Goal: Task Accomplishment & Management: Use online tool/utility

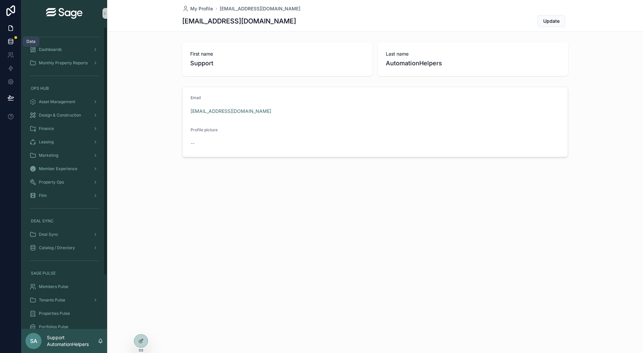
click at [12, 43] on icon at bounding box center [10, 43] width 4 height 3
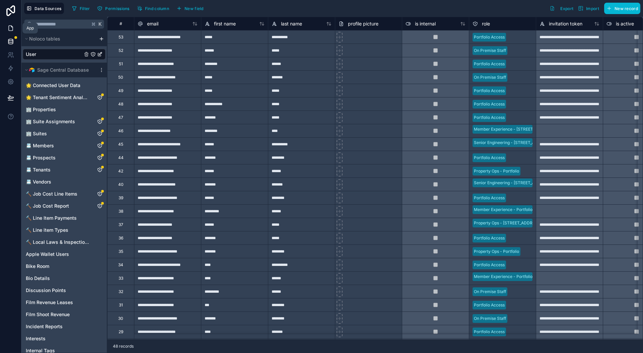
click at [8, 26] on icon at bounding box center [10, 28] width 7 height 7
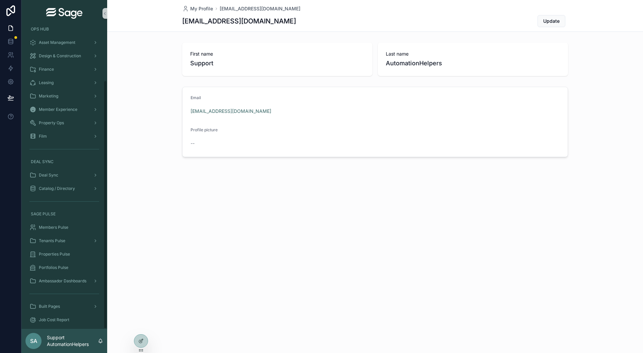
scroll to position [65, 0]
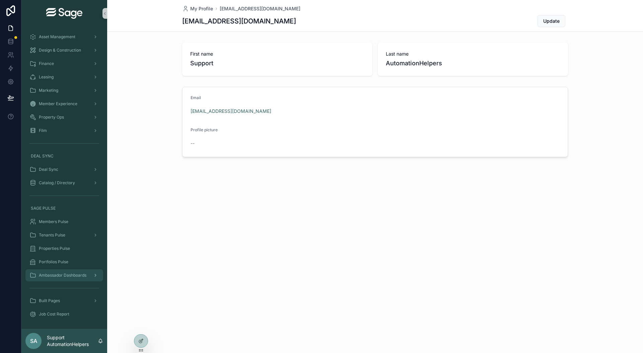
click at [66, 271] on div "Ambassador Dashboards" at bounding box center [64, 275] width 70 height 11
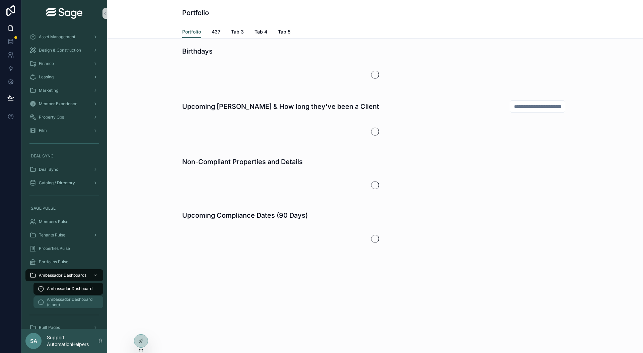
click at [65, 298] on span "Ambassador Dashboard (clone)" at bounding box center [72, 302] width 50 height 11
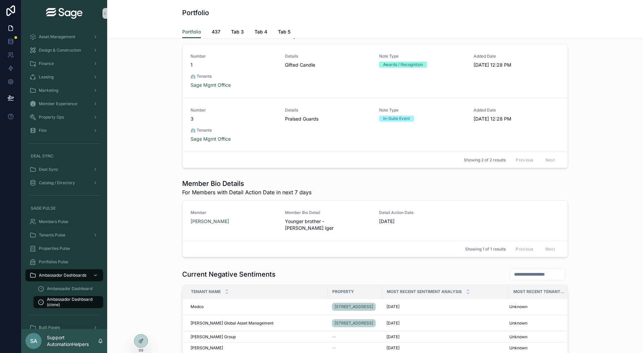
scroll to position [769, 0]
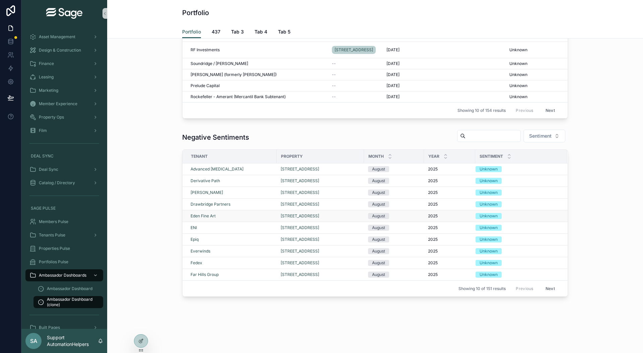
click at [442, 221] on td "2025 2025" at bounding box center [449, 216] width 51 height 12
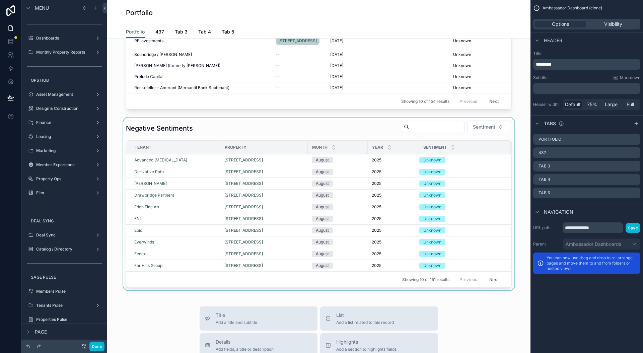
click at [470, 169] on div "scrollable content" at bounding box center [319, 204] width 413 height 173
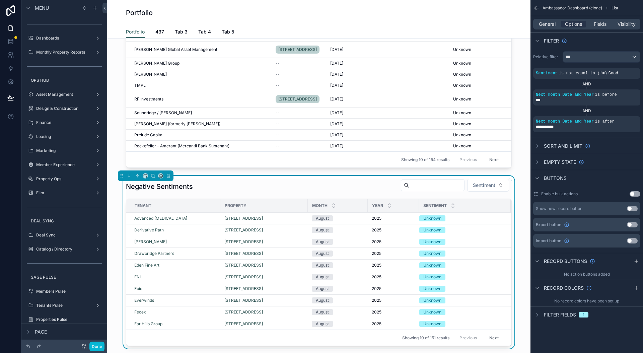
scroll to position [633, 0]
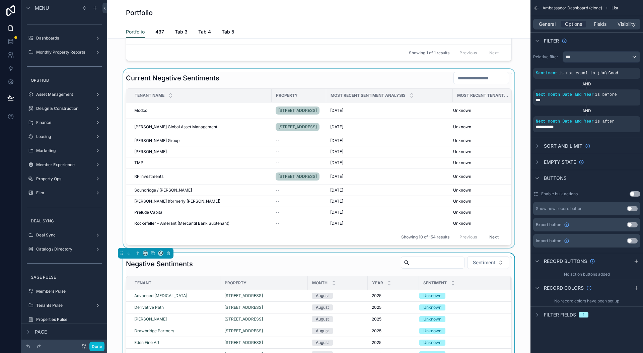
click at [480, 123] on div "scrollable content" at bounding box center [319, 158] width 413 height 179
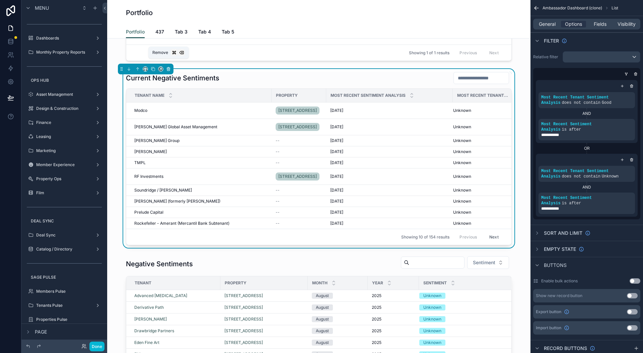
click at [171, 65] on button "scrollable content" at bounding box center [168, 68] width 7 height 7
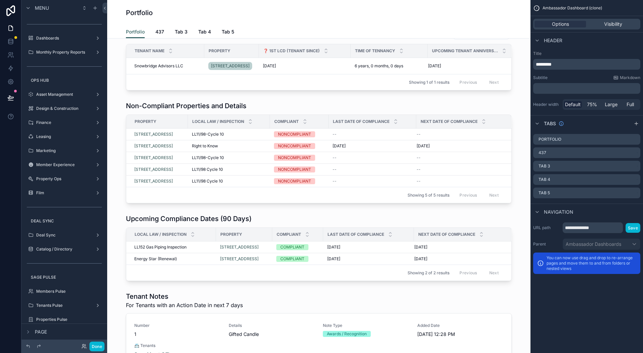
scroll to position [0, 0]
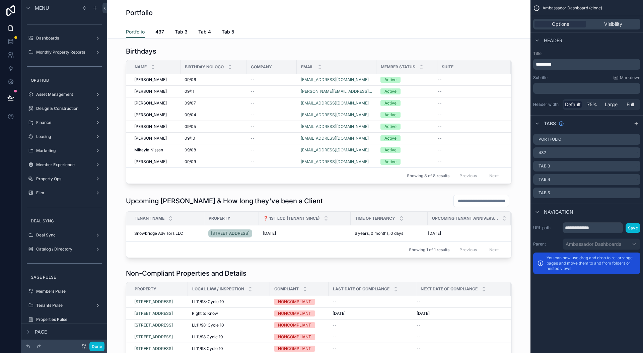
click at [372, 23] on div "Portfolio" at bounding box center [319, 12] width 386 height 25
click at [588, 308] on div "**********" at bounding box center [586, 176] width 113 height 353
click at [494, 235] on div "scrollable content" at bounding box center [319, 226] width 413 height 69
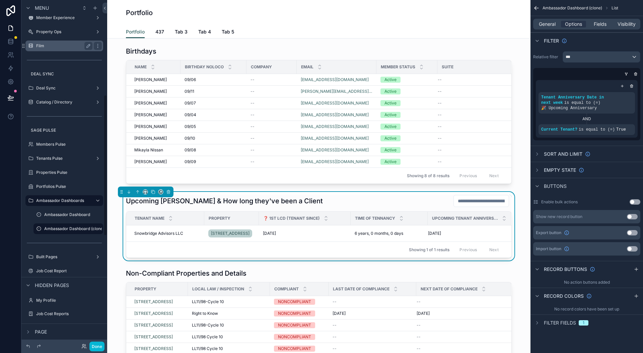
scroll to position [231, 0]
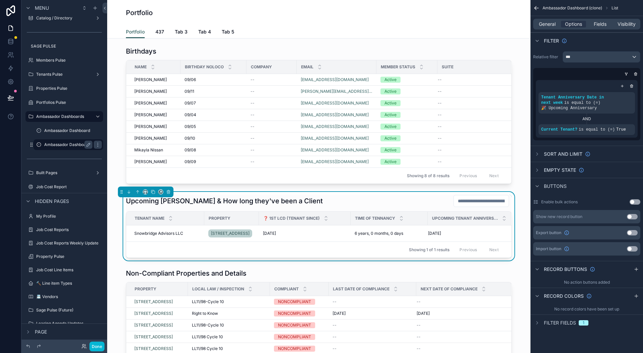
click at [69, 147] on label "Ambassador Dashboard (clone)" at bounding box center [74, 144] width 60 height 5
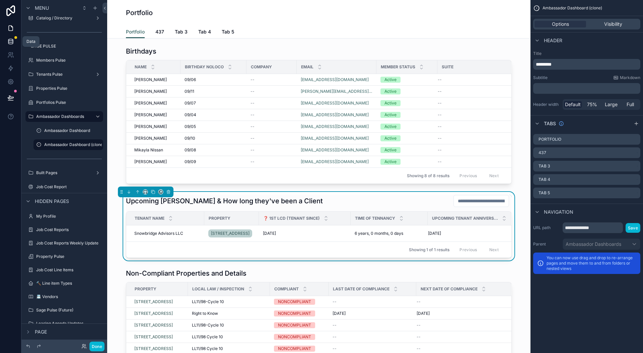
click at [12, 41] on icon at bounding box center [10, 41] width 7 height 7
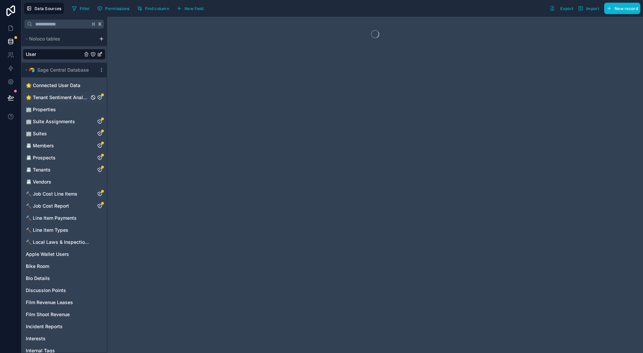
click at [101, 96] on icon "🌟 Tenant Sentiment Analysis" at bounding box center [99, 97] width 5 height 5
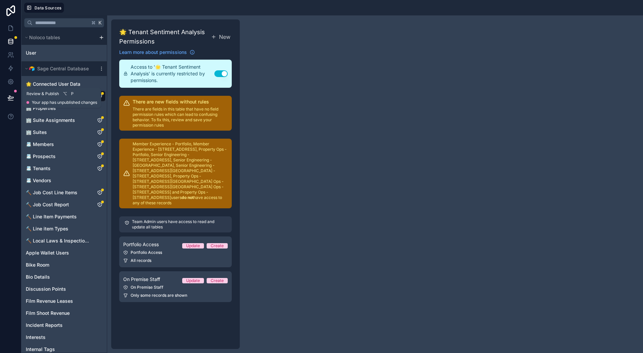
click at [13, 98] on icon at bounding box center [11, 97] width 6 height 3
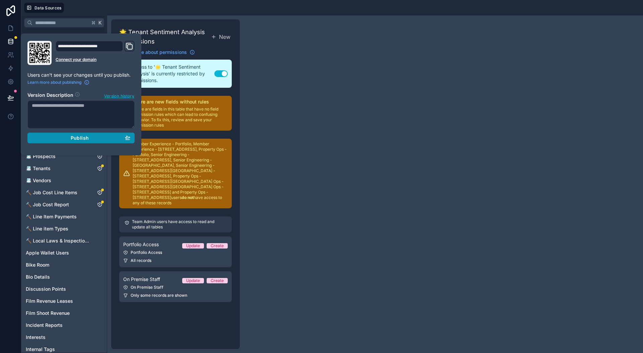
click at [89, 140] on div "Publish" at bounding box center [81, 138] width 98 height 6
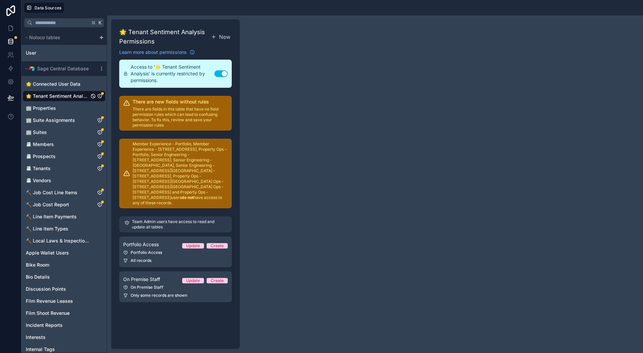
click at [351, 61] on div "🌟 Tenant Sentiment Analysis Permissions New Learn more about permissions Access…" at bounding box center [375, 184] width 536 height 338
